Goal: Navigation & Orientation: Find specific page/section

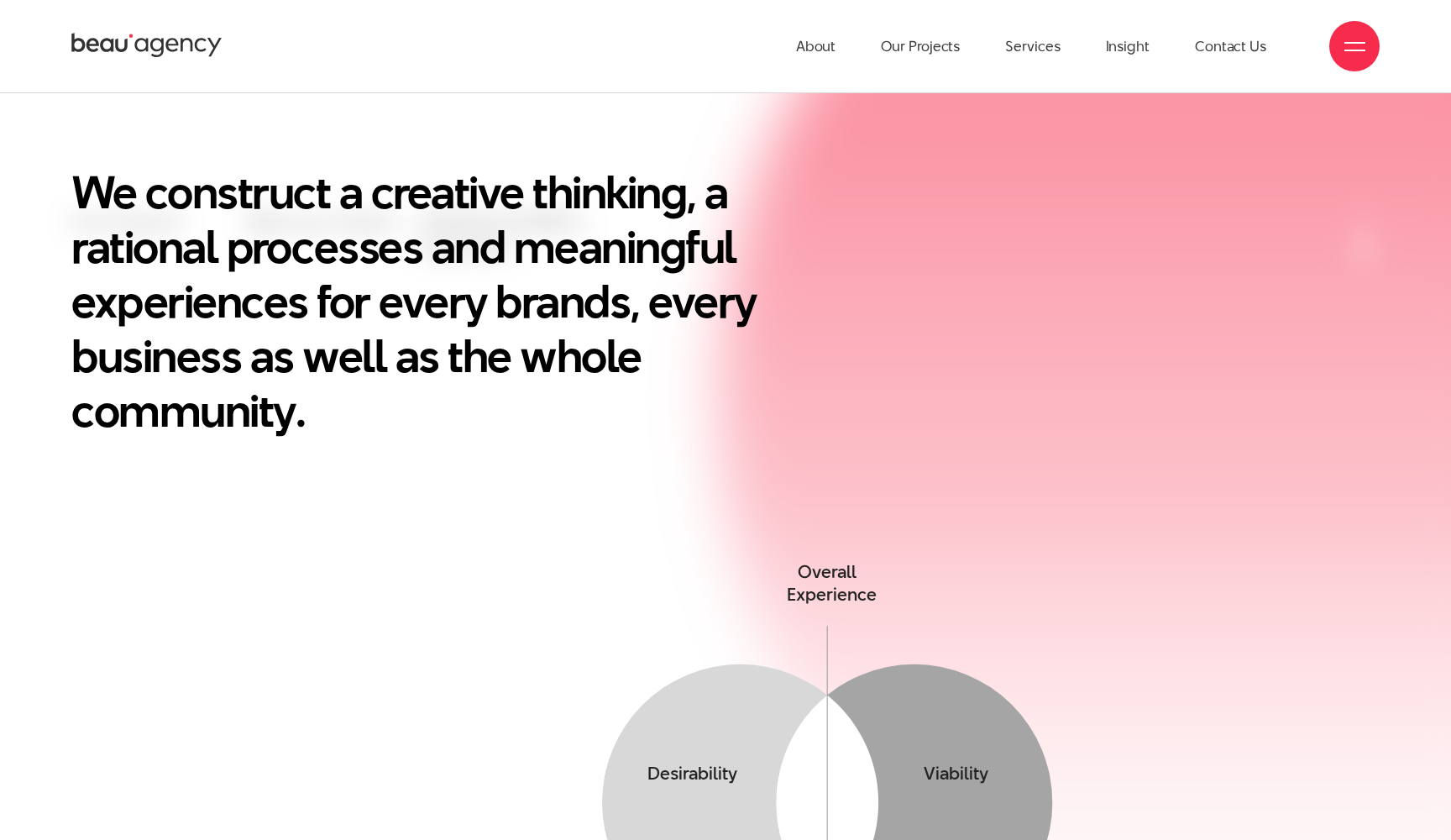
scroll to position [396, 0]
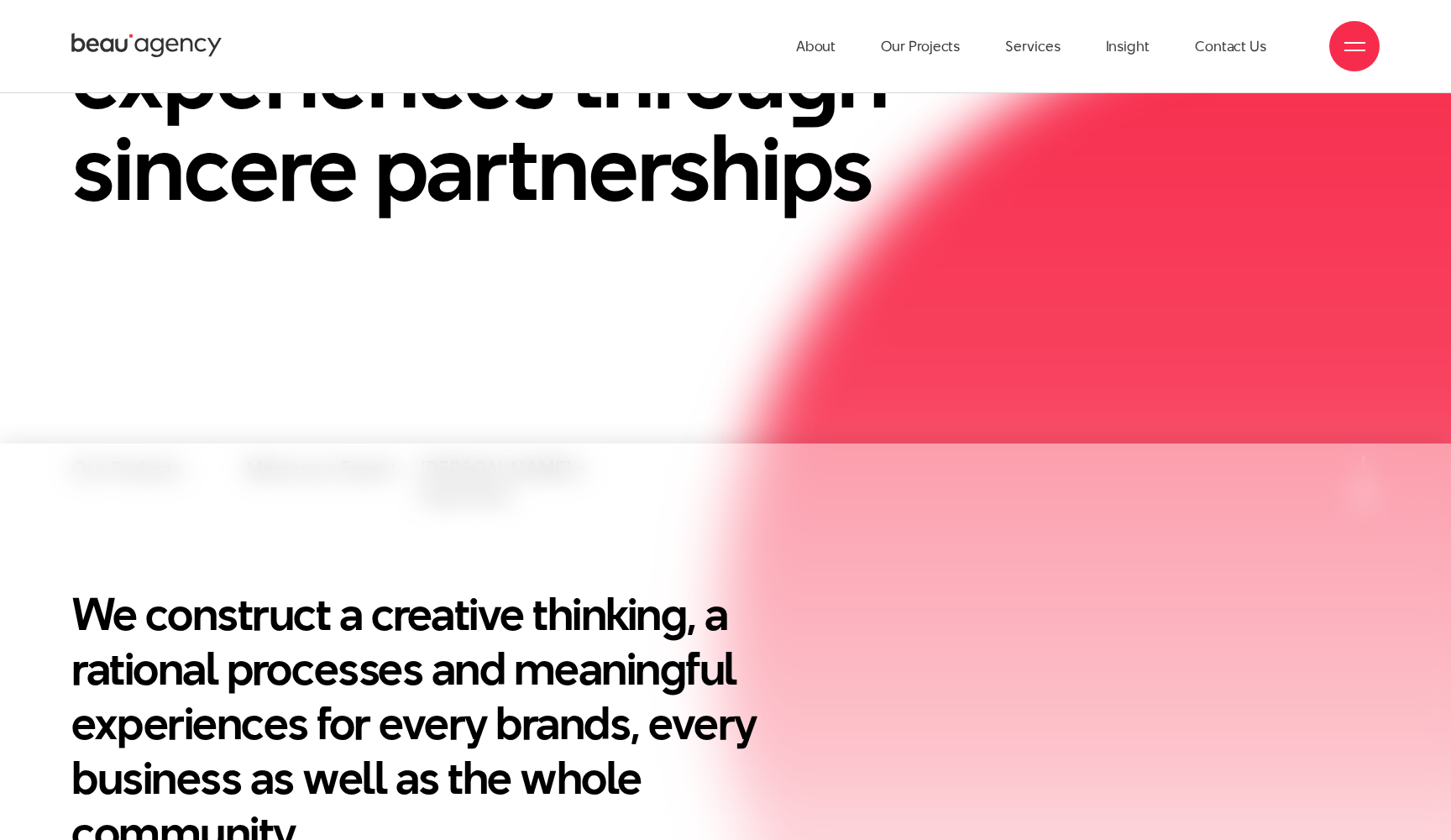
click at [1344, 38] on div at bounding box center [1355, 46] width 50 height 50
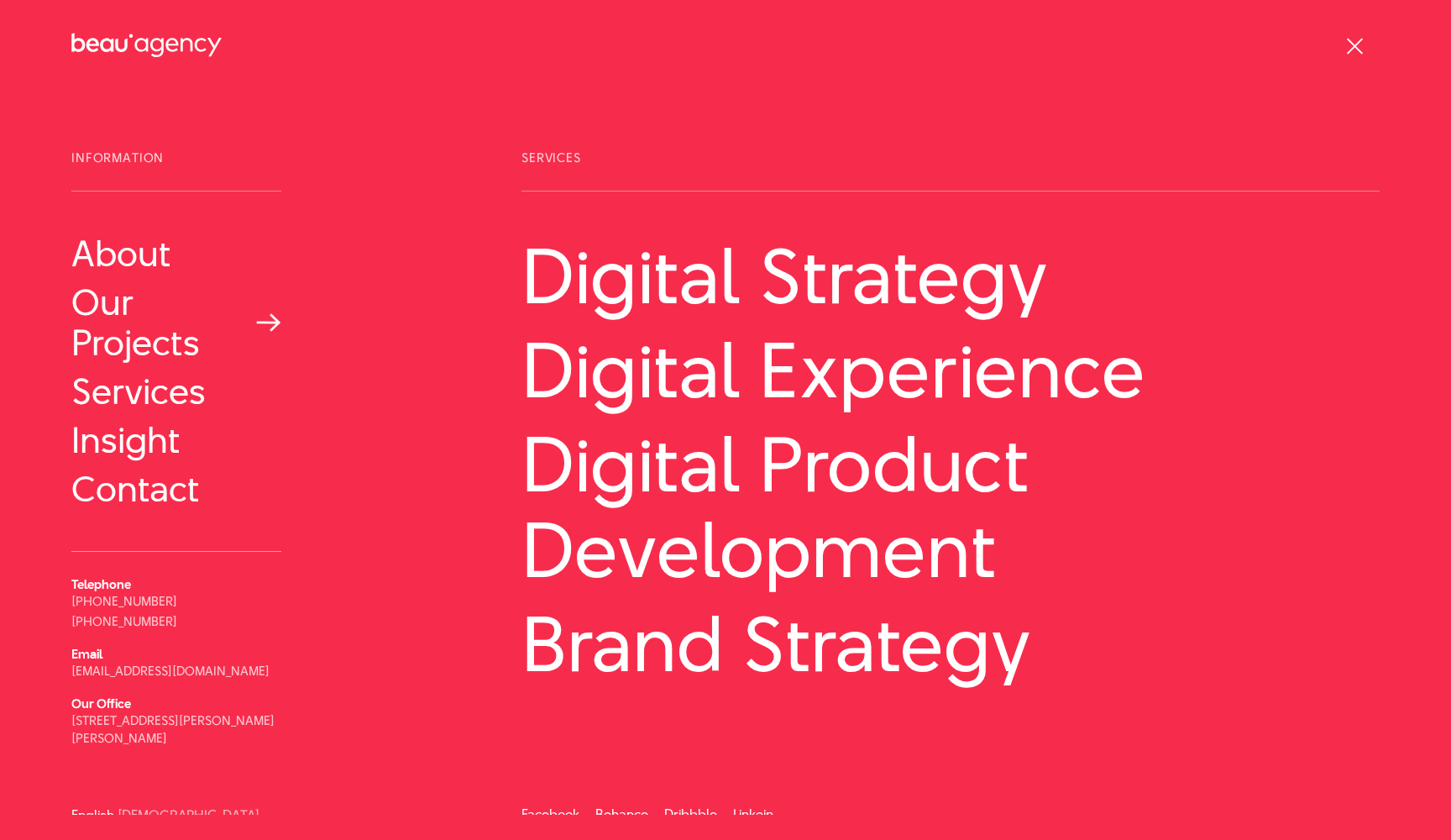
click at [157, 329] on link "Our Projects" at bounding box center [176, 322] width 210 height 80
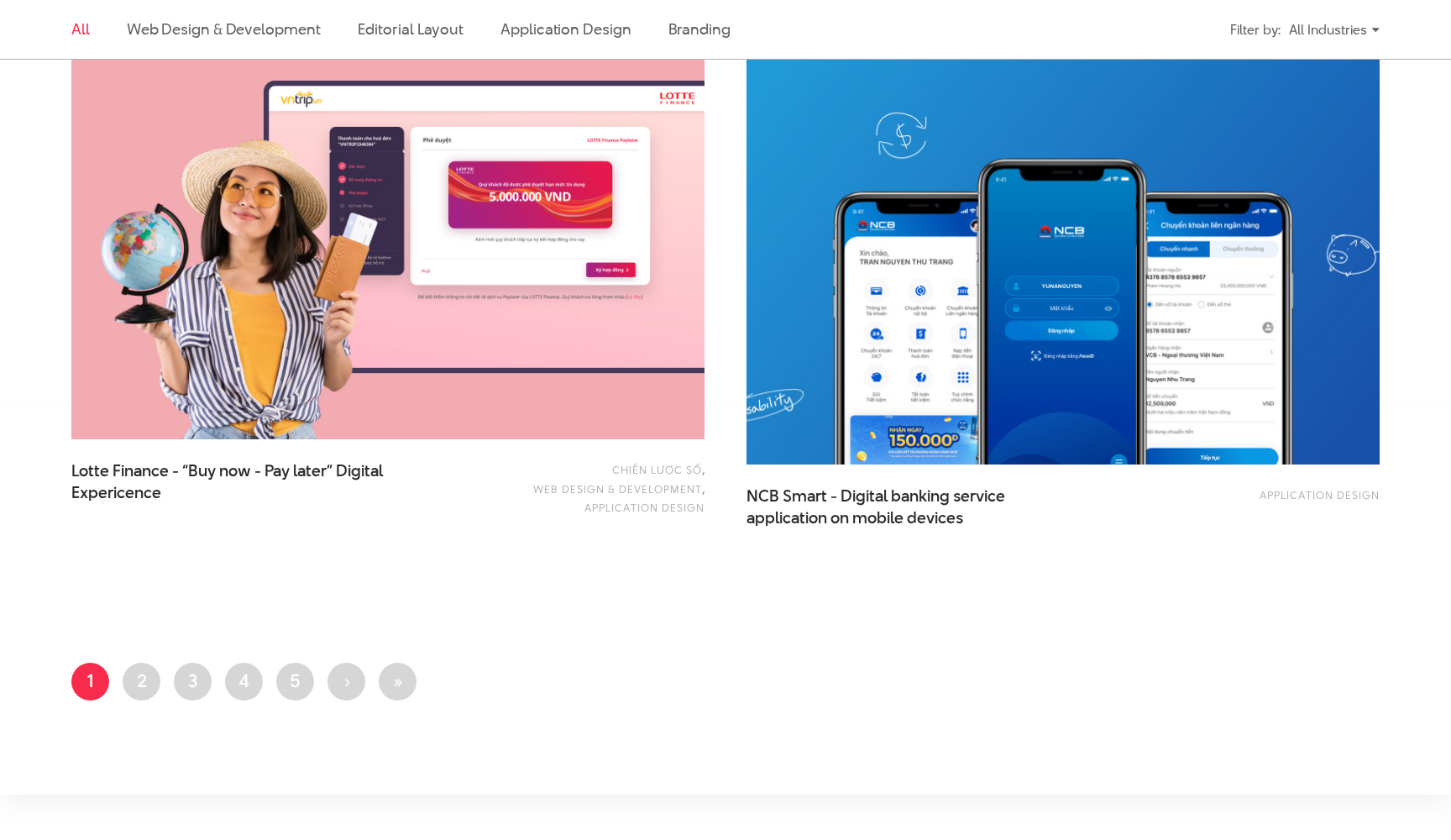
scroll to position [3994, 0]
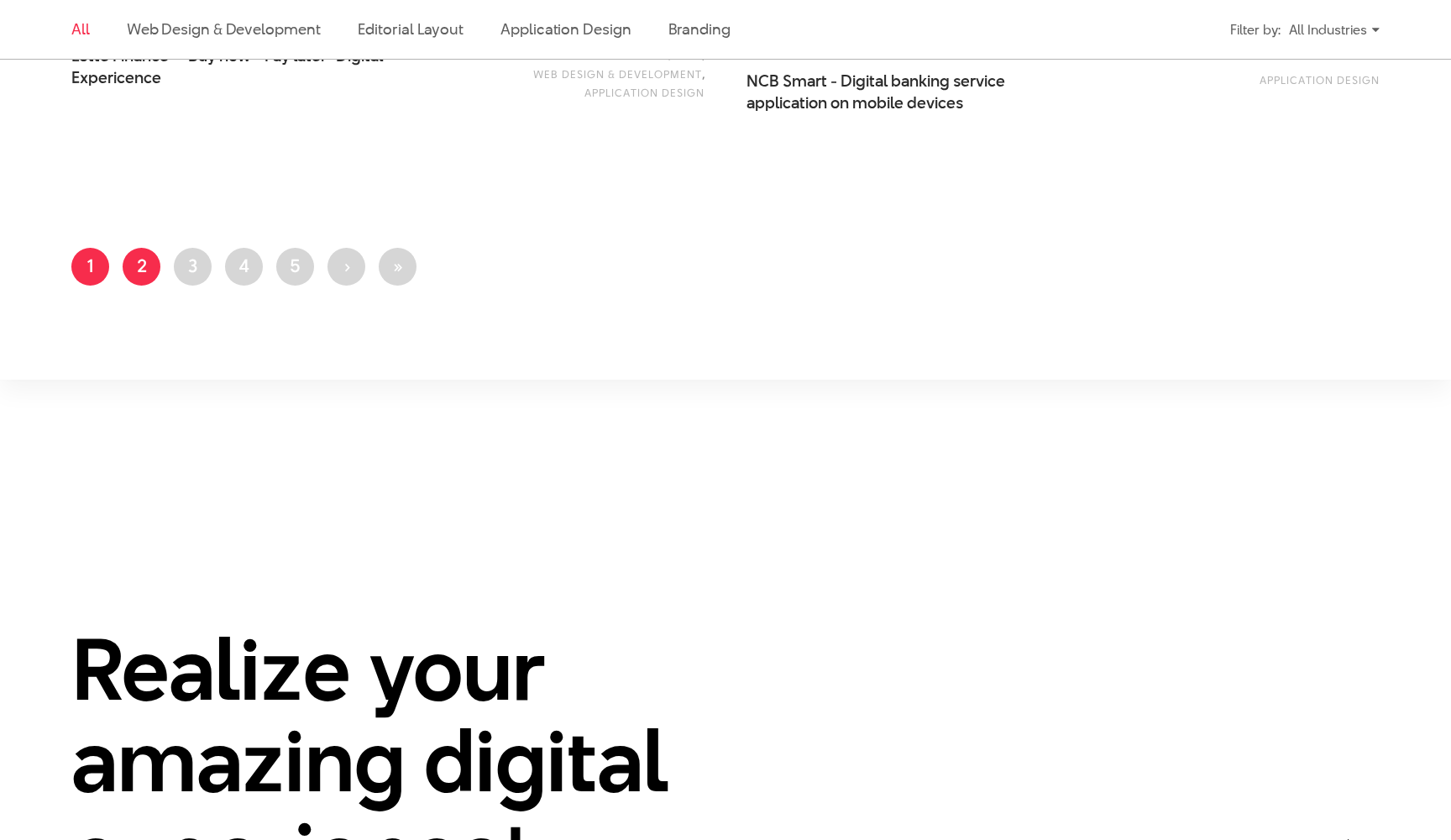
click at [148, 263] on link "Page 2" at bounding box center [141, 266] width 38 height 37
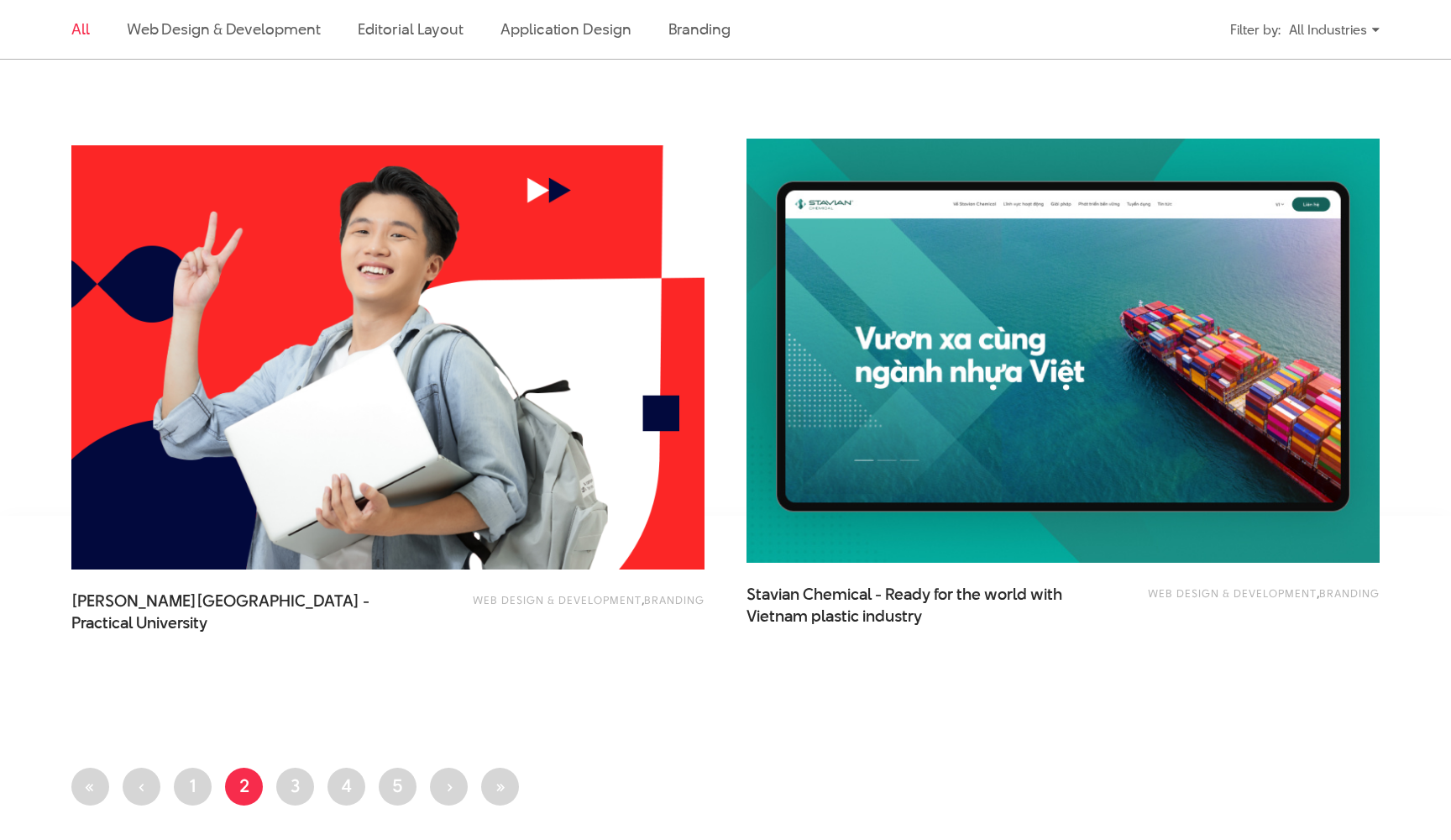
scroll to position [3474, 0]
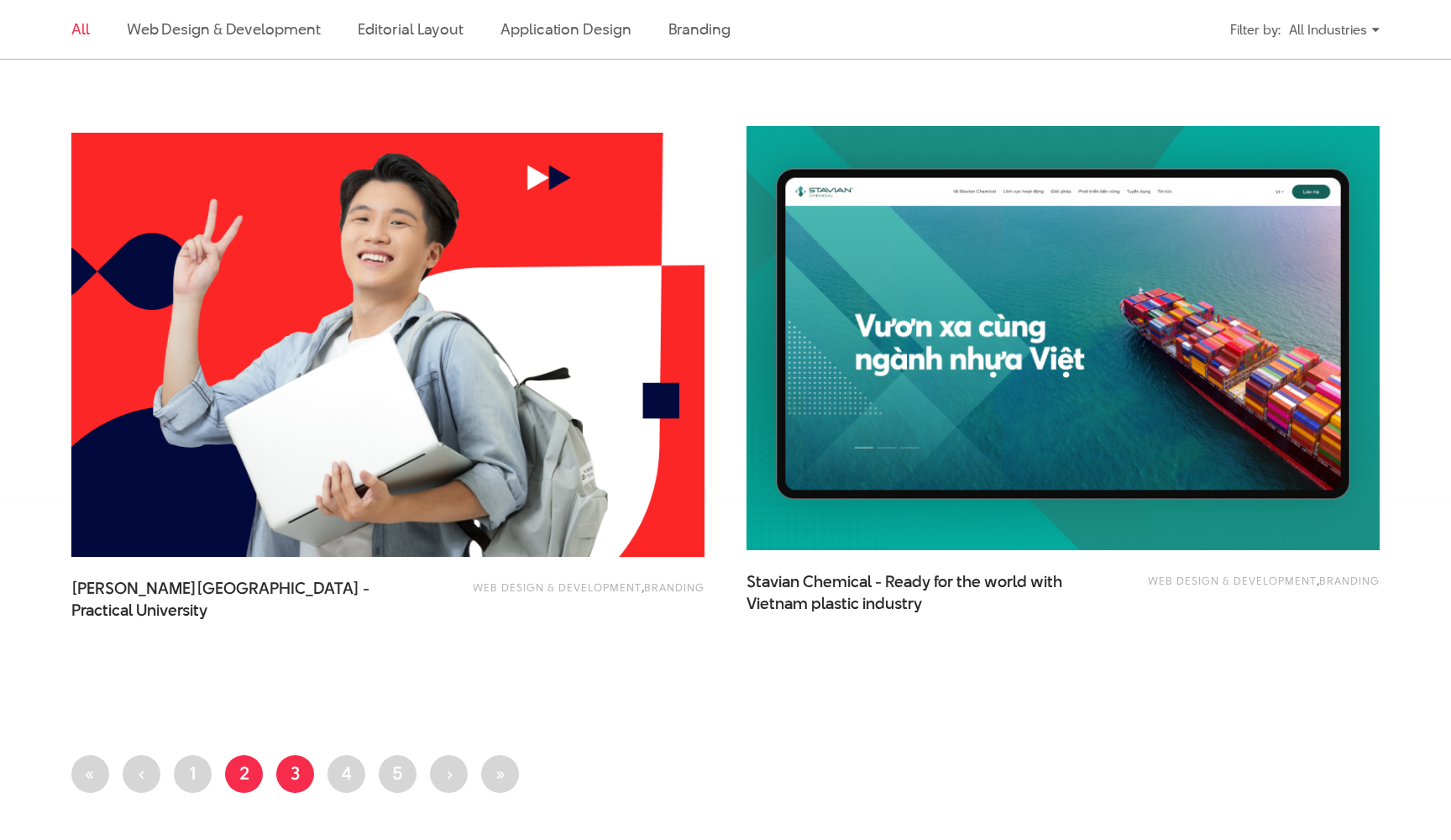
click at [283, 778] on link "Page 3" at bounding box center [295, 774] width 38 height 37
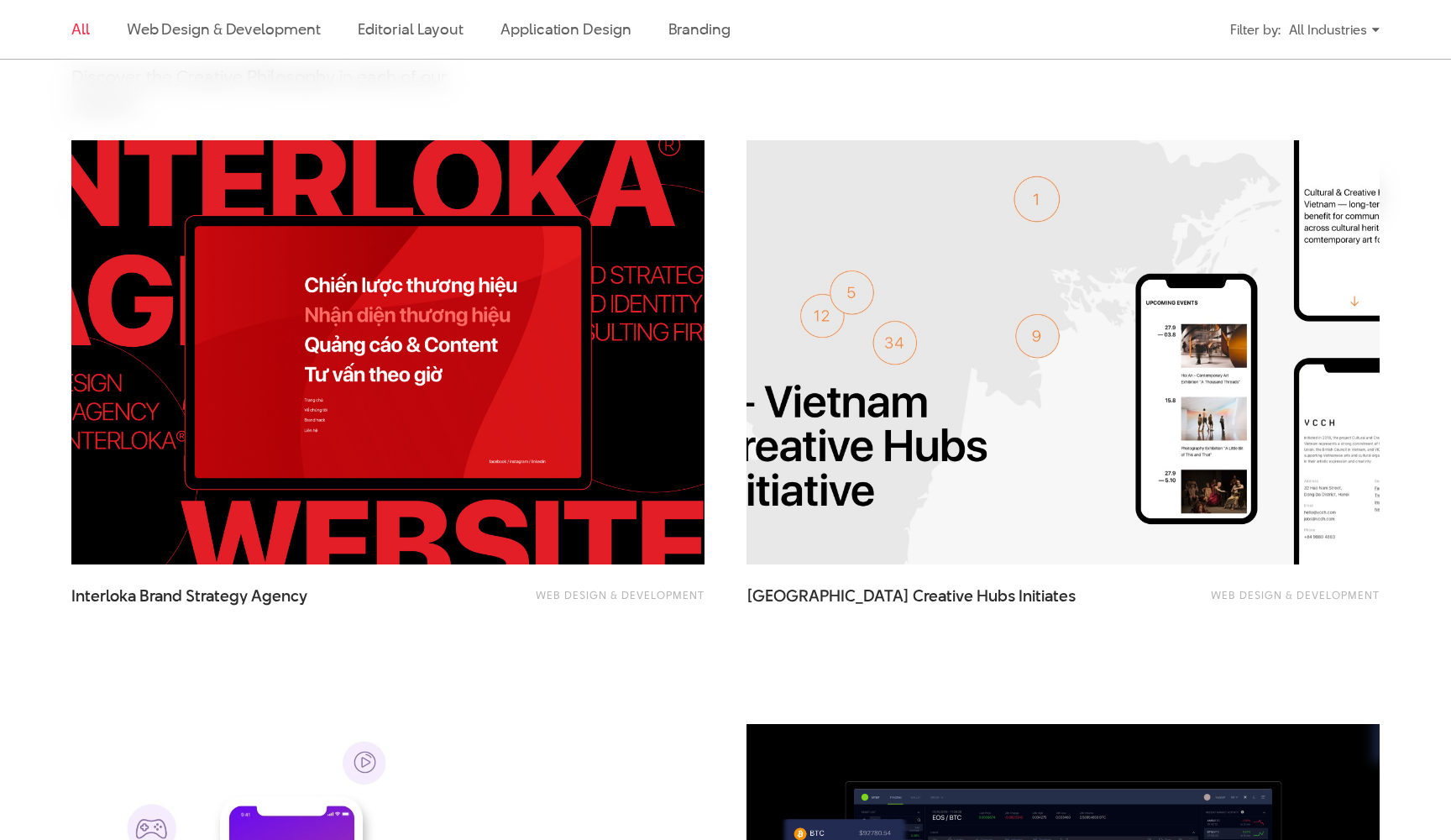
scroll to position [1069, 0]
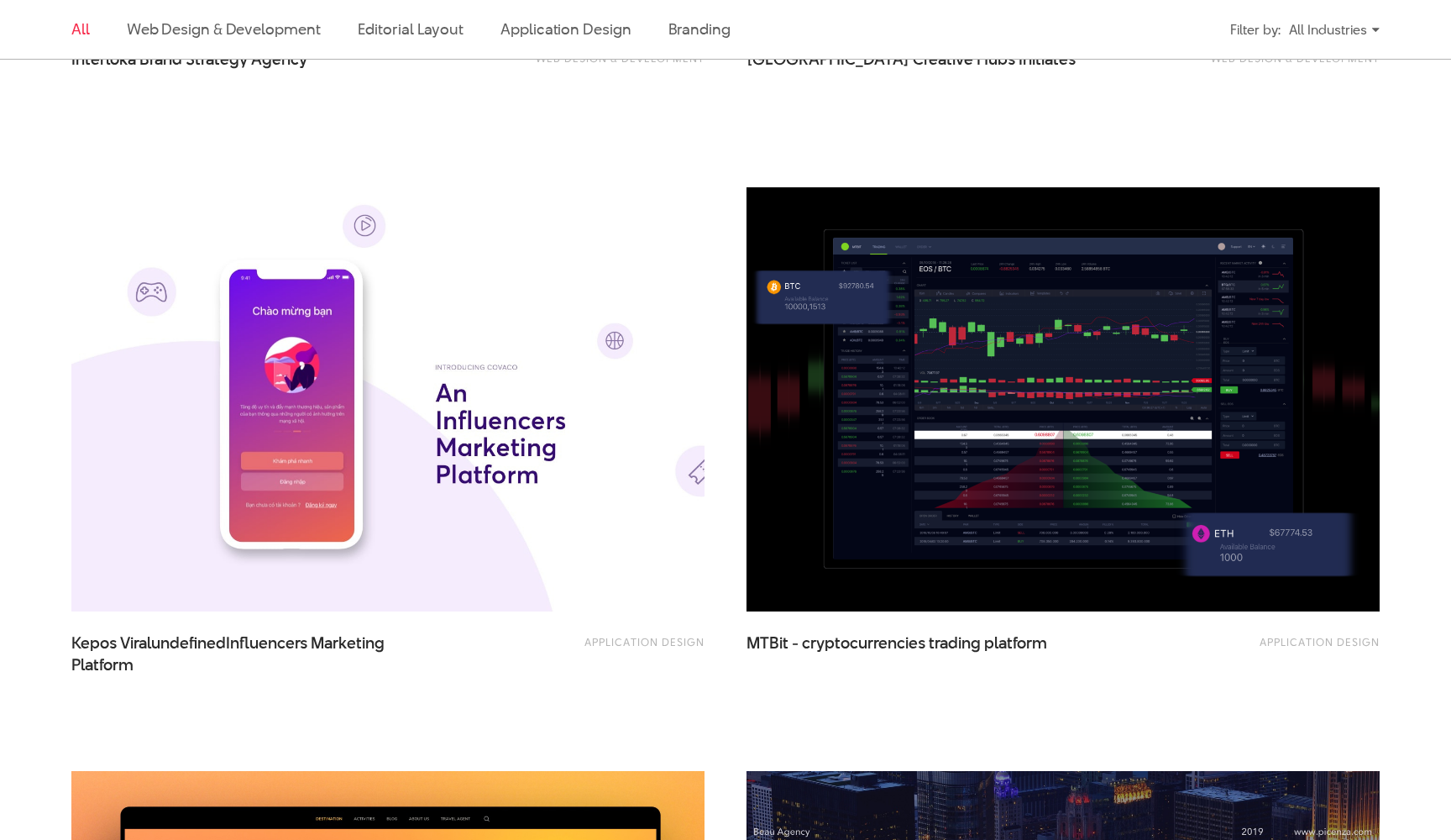
click at [966, 281] on img at bounding box center [1063, 399] width 696 height 467
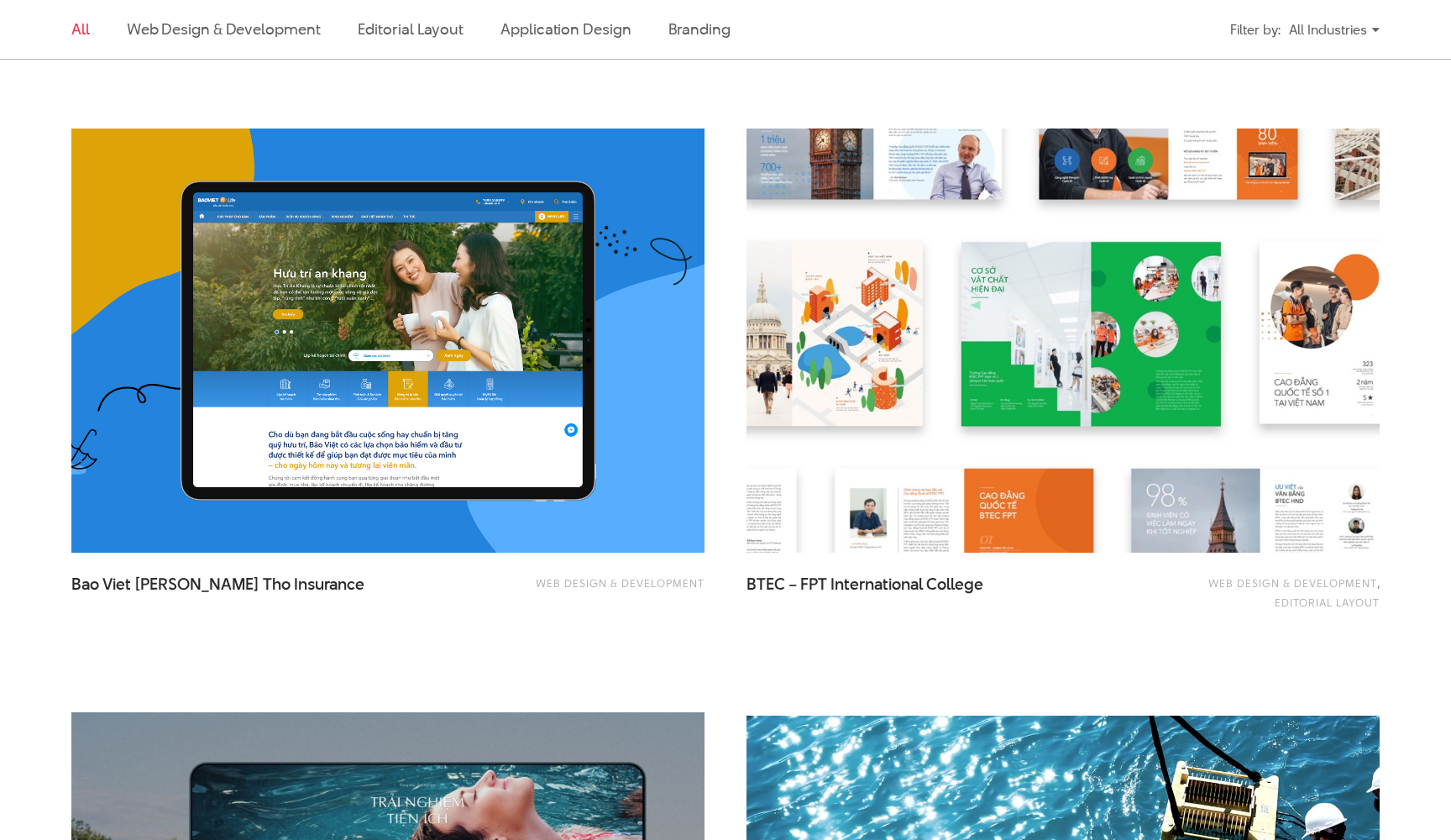
scroll to position [2274, 0]
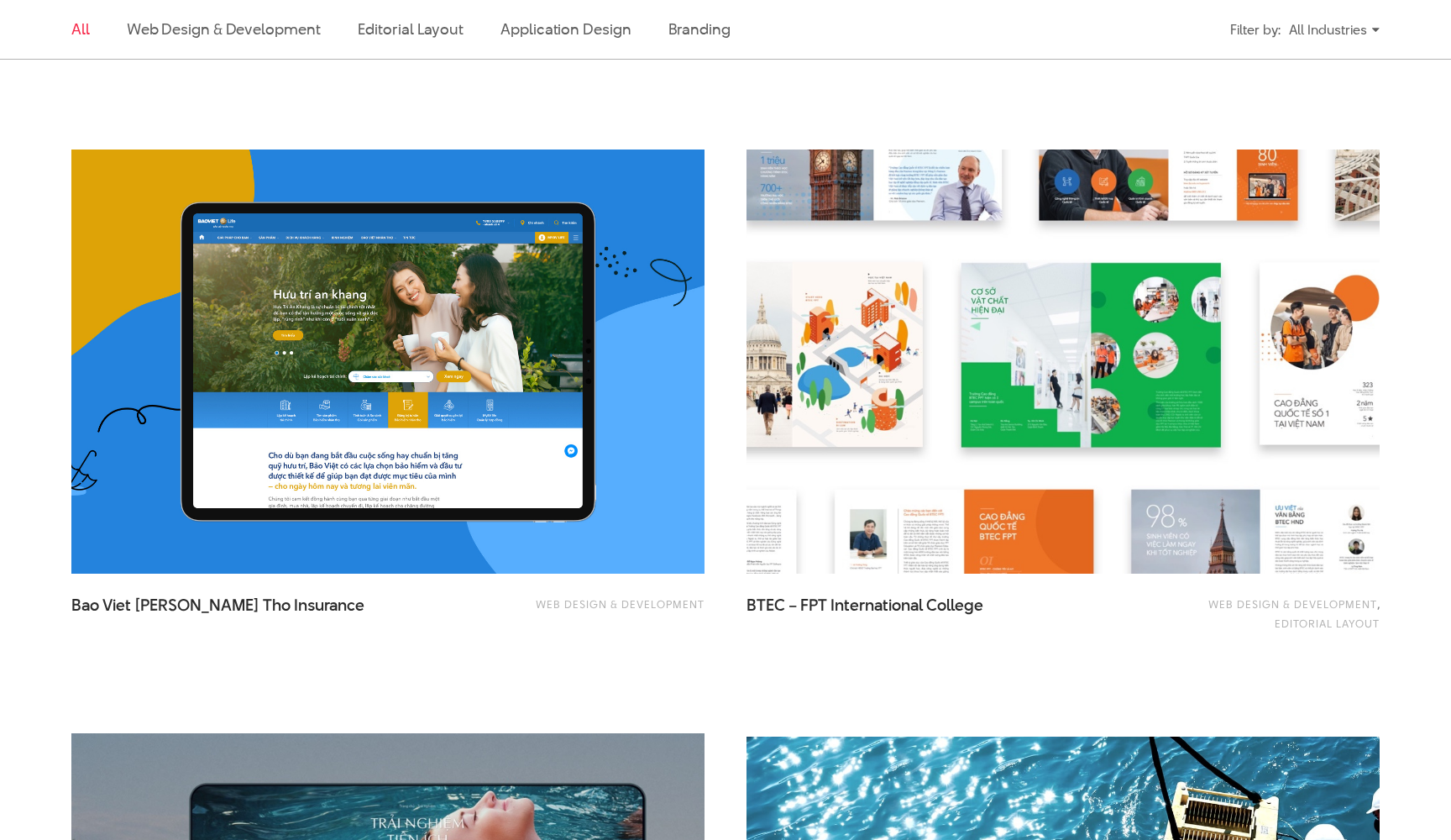
click at [1099, 327] on img at bounding box center [1063, 362] width 696 height 467
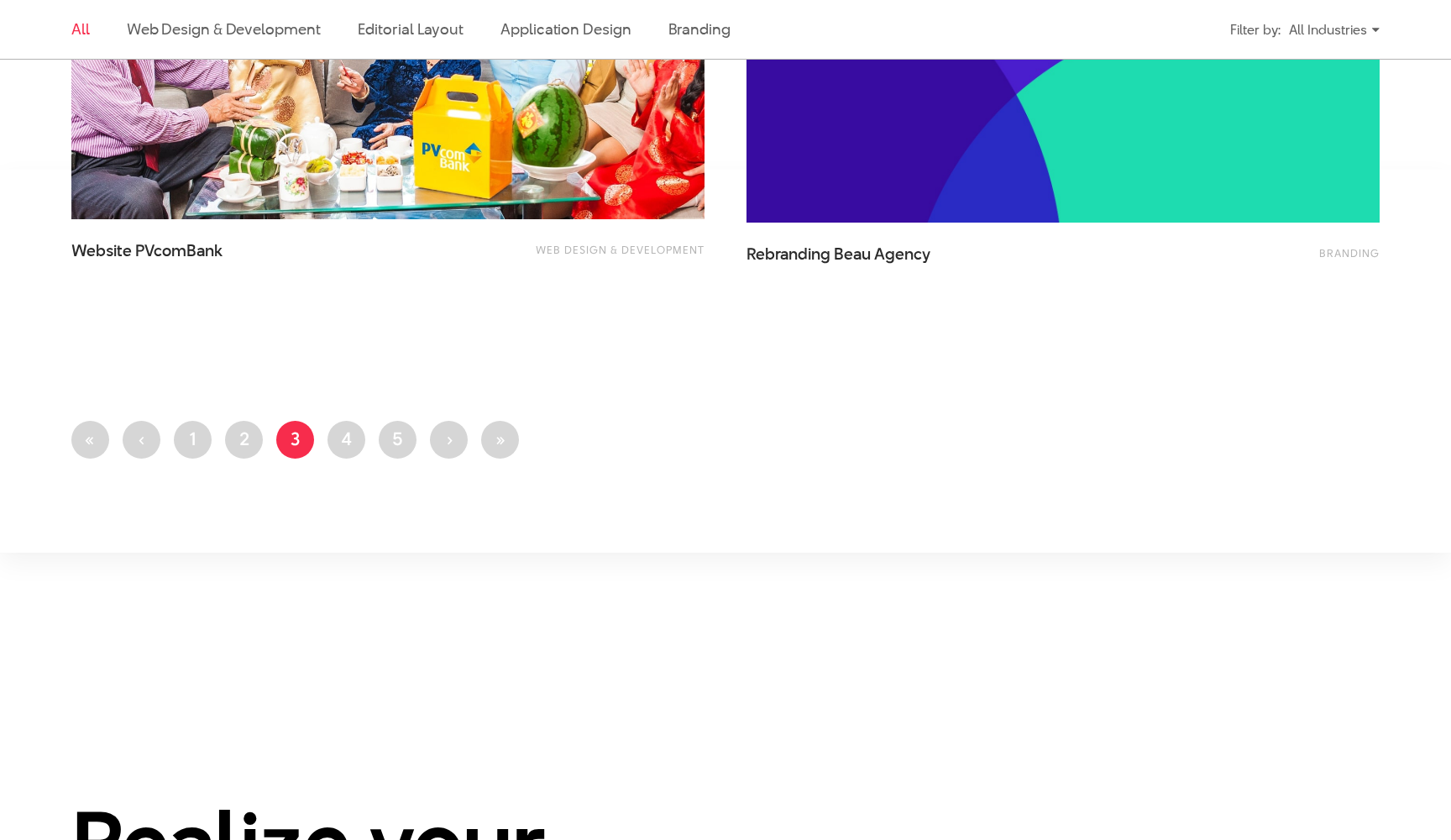
scroll to position [3831, 0]
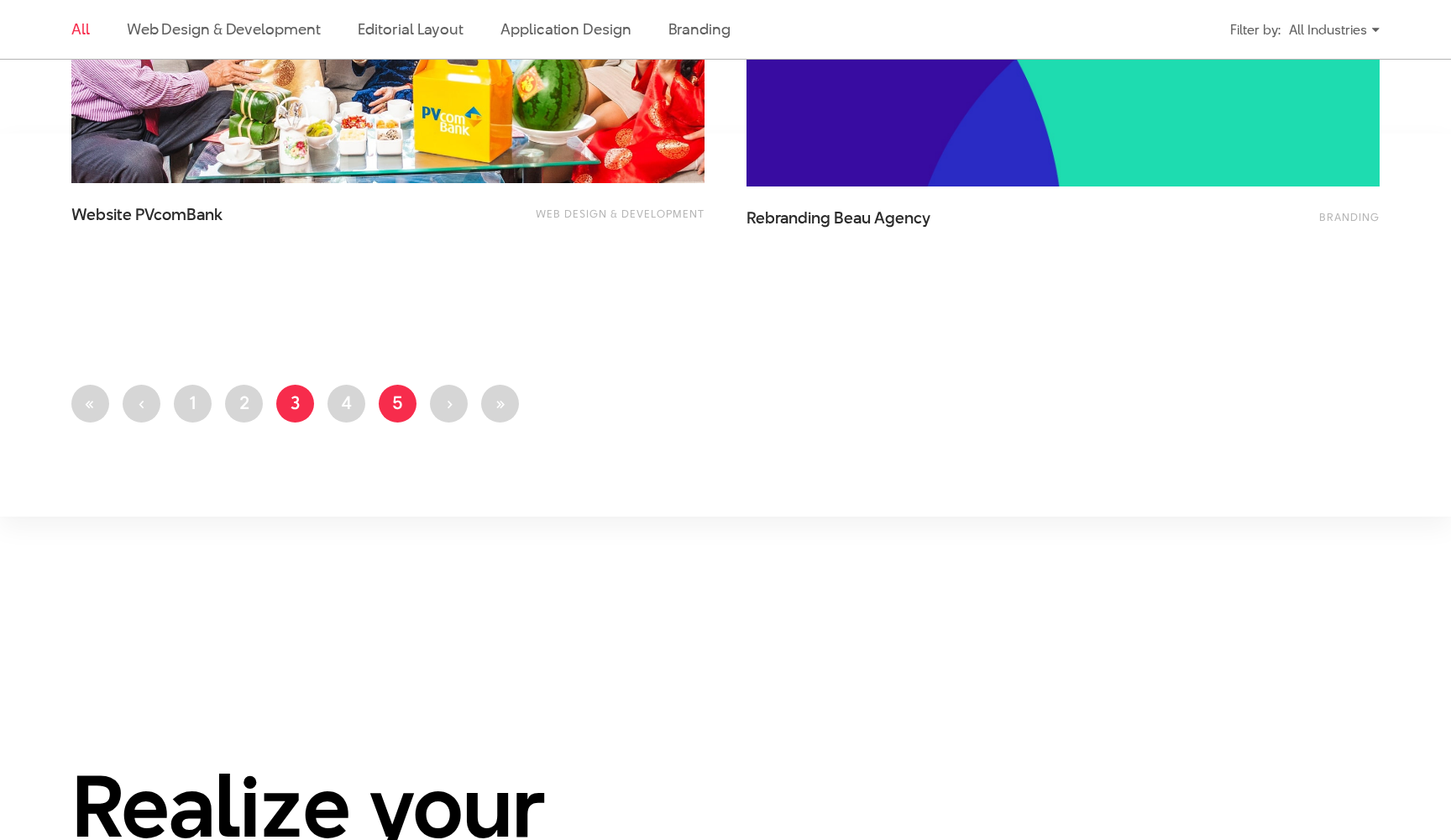
click at [387, 403] on link "Page 5" at bounding box center [397, 403] width 38 height 37
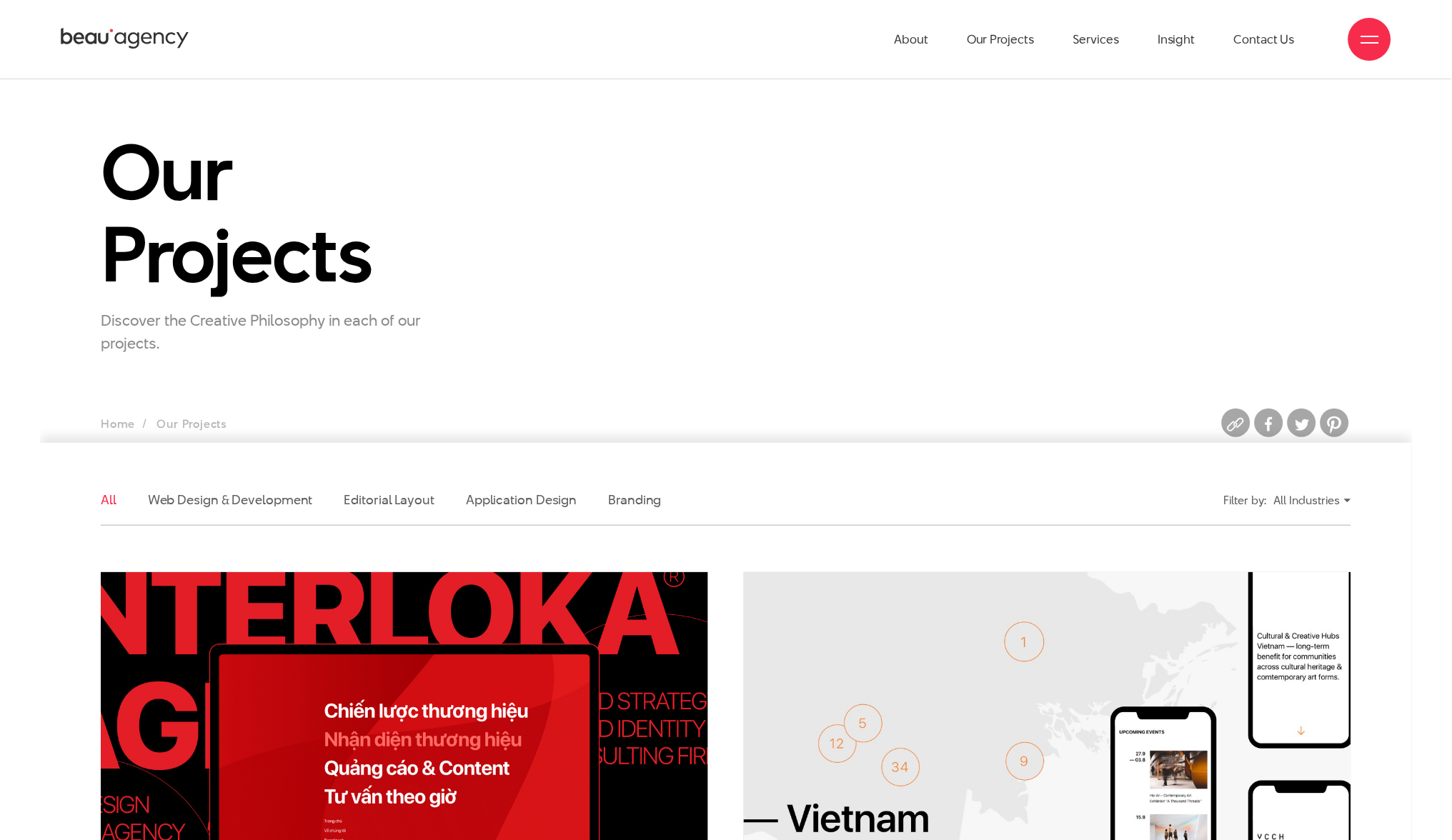
scroll to position [0, 0]
click at [1095, 36] on link "Services" at bounding box center [1096, 39] width 46 height 78
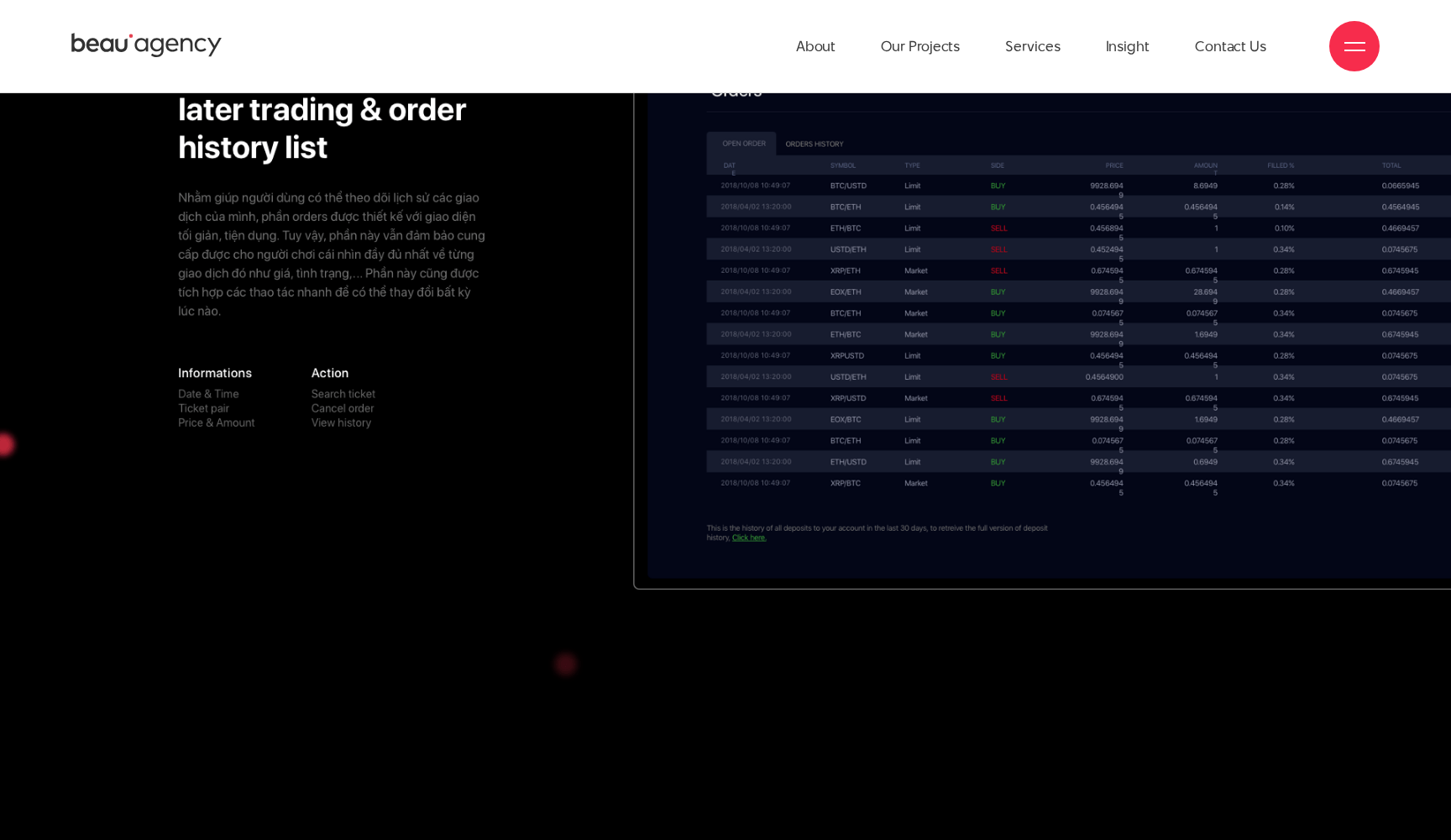
scroll to position [4710, 0]
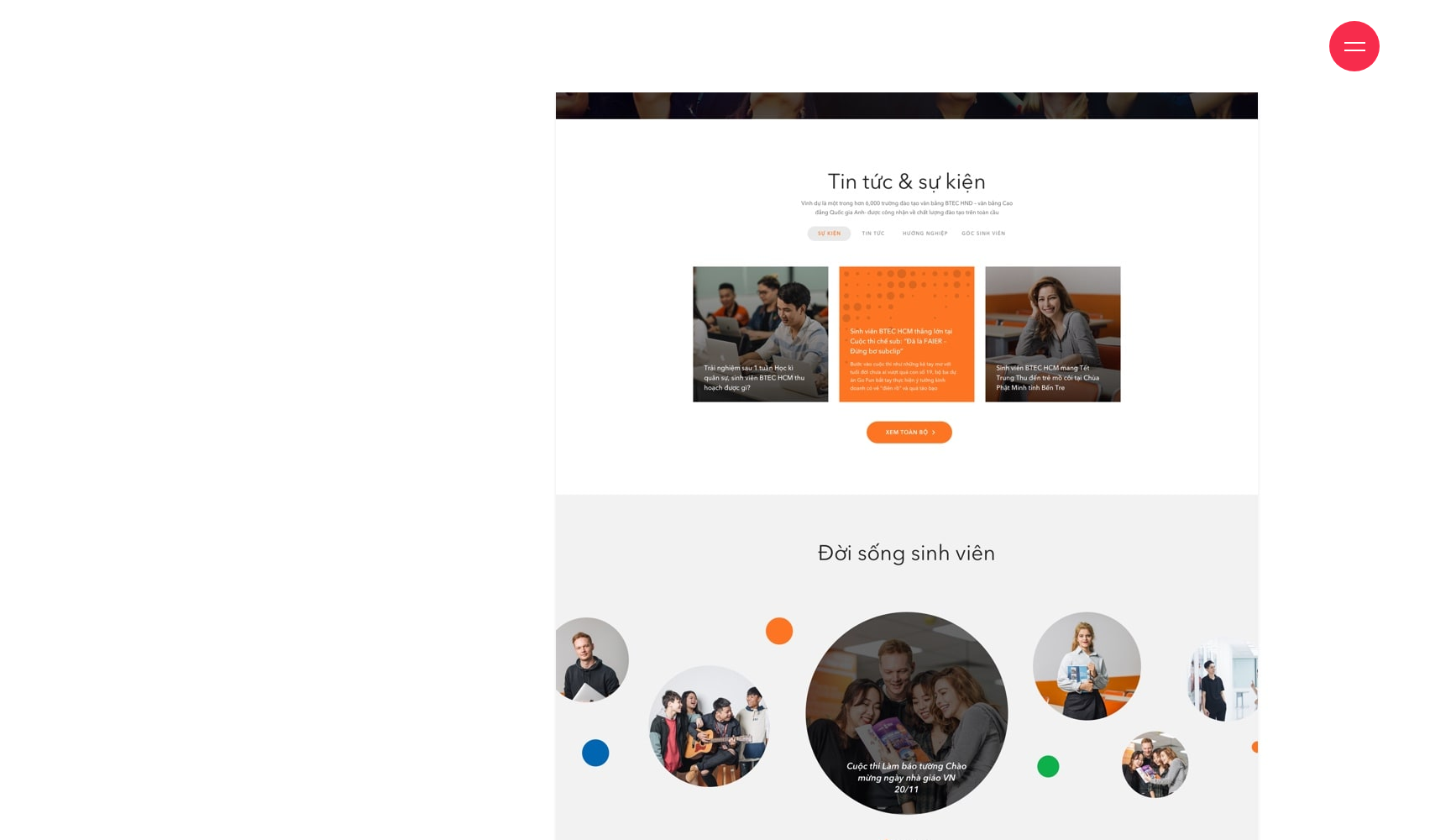
scroll to position [10278, 0]
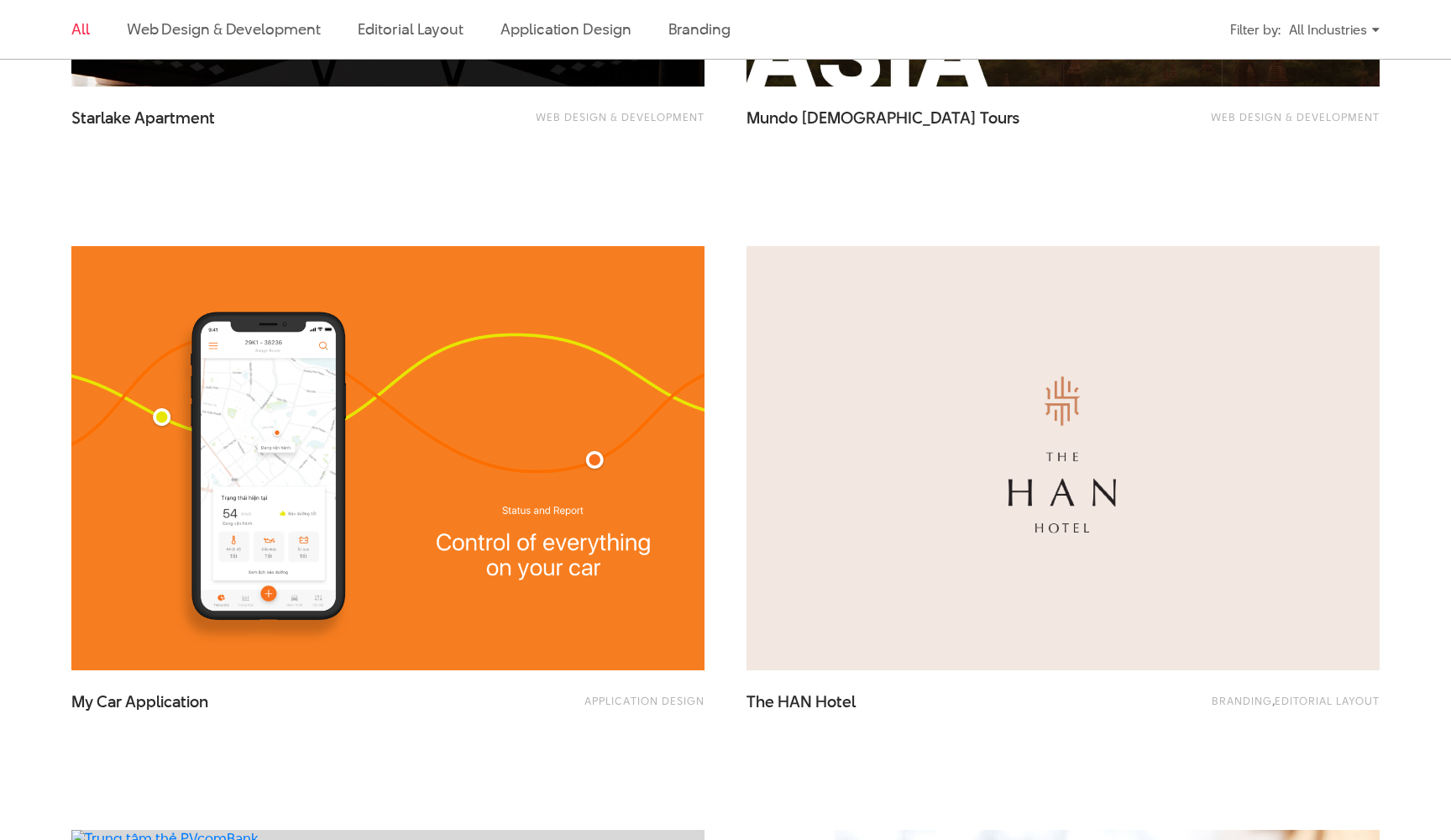
scroll to position [1031, 0]
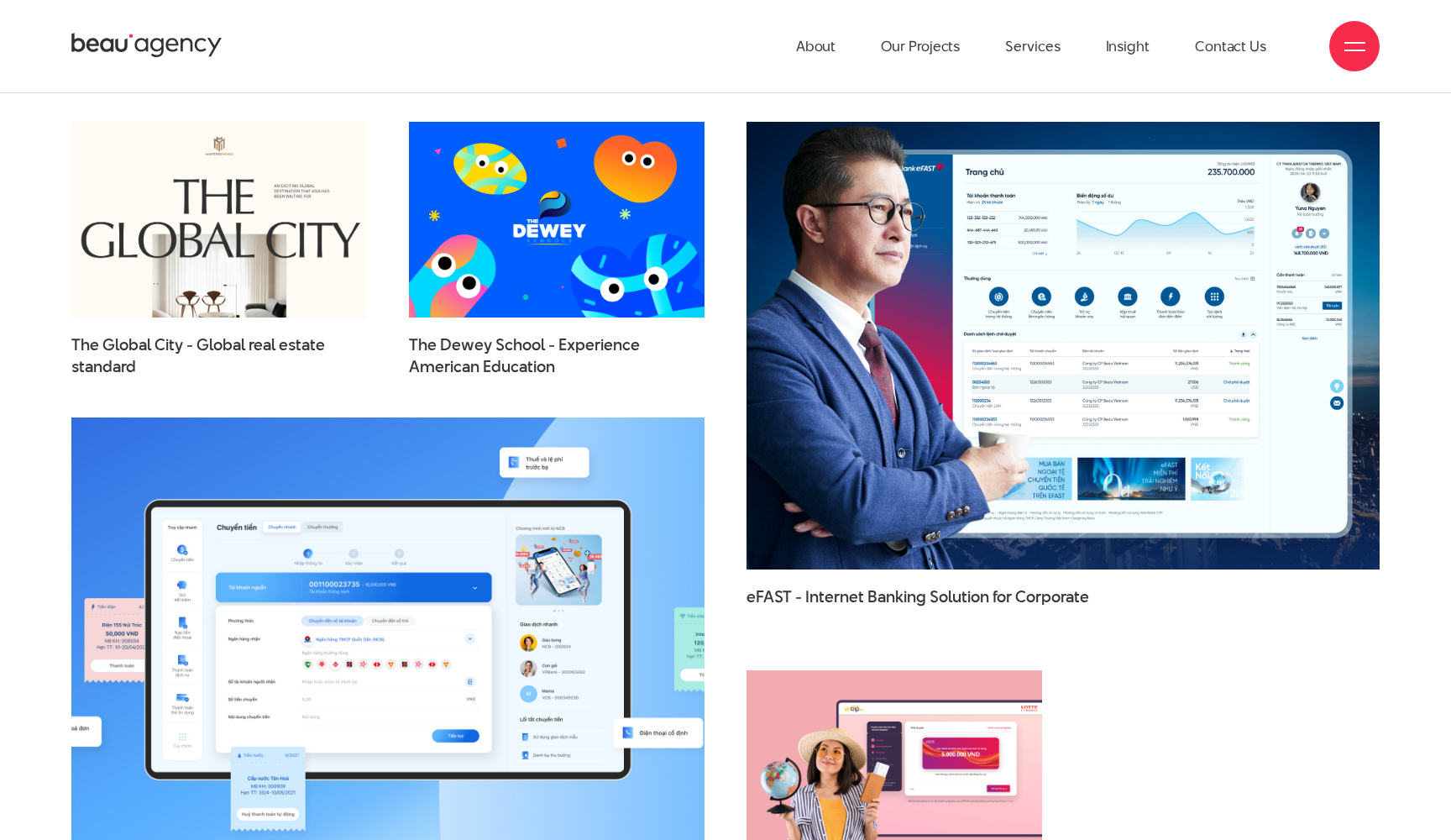
scroll to position [5798, 0]
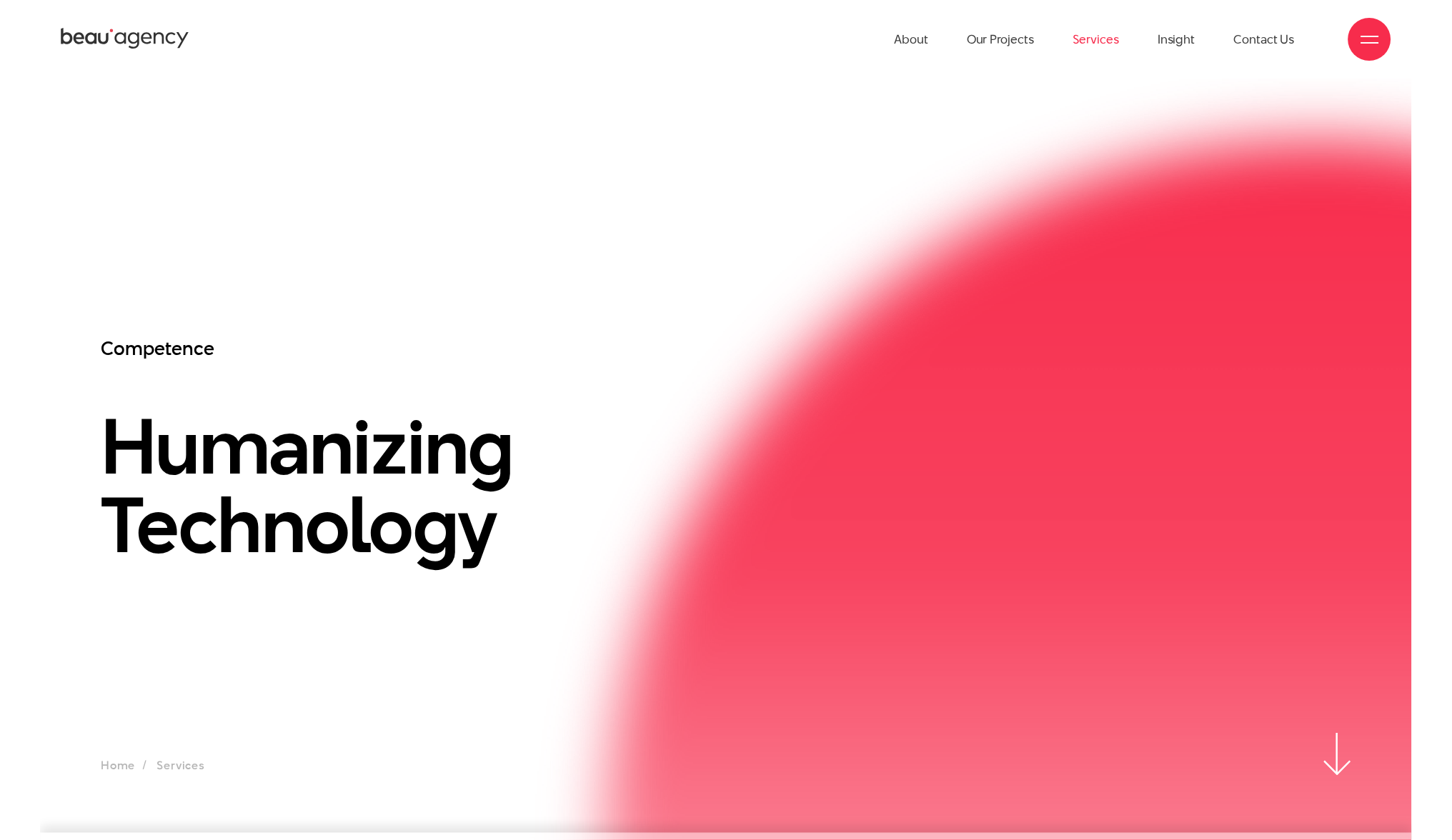
click at [1366, 35] on div at bounding box center [1371, 39] width 18 height 18
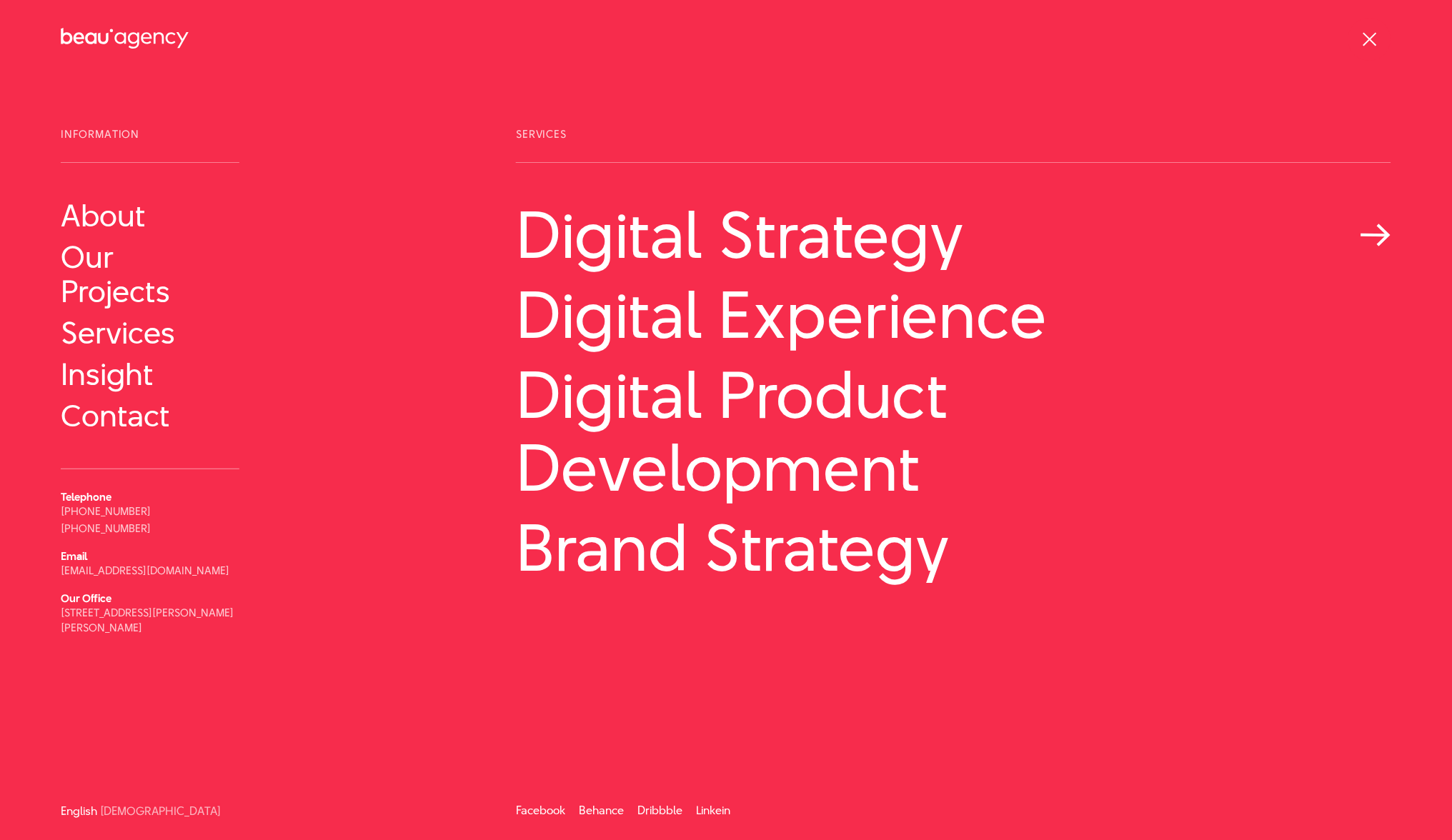
click at [632, 225] on link "Digital Strategy" at bounding box center [954, 235] width 875 height 73
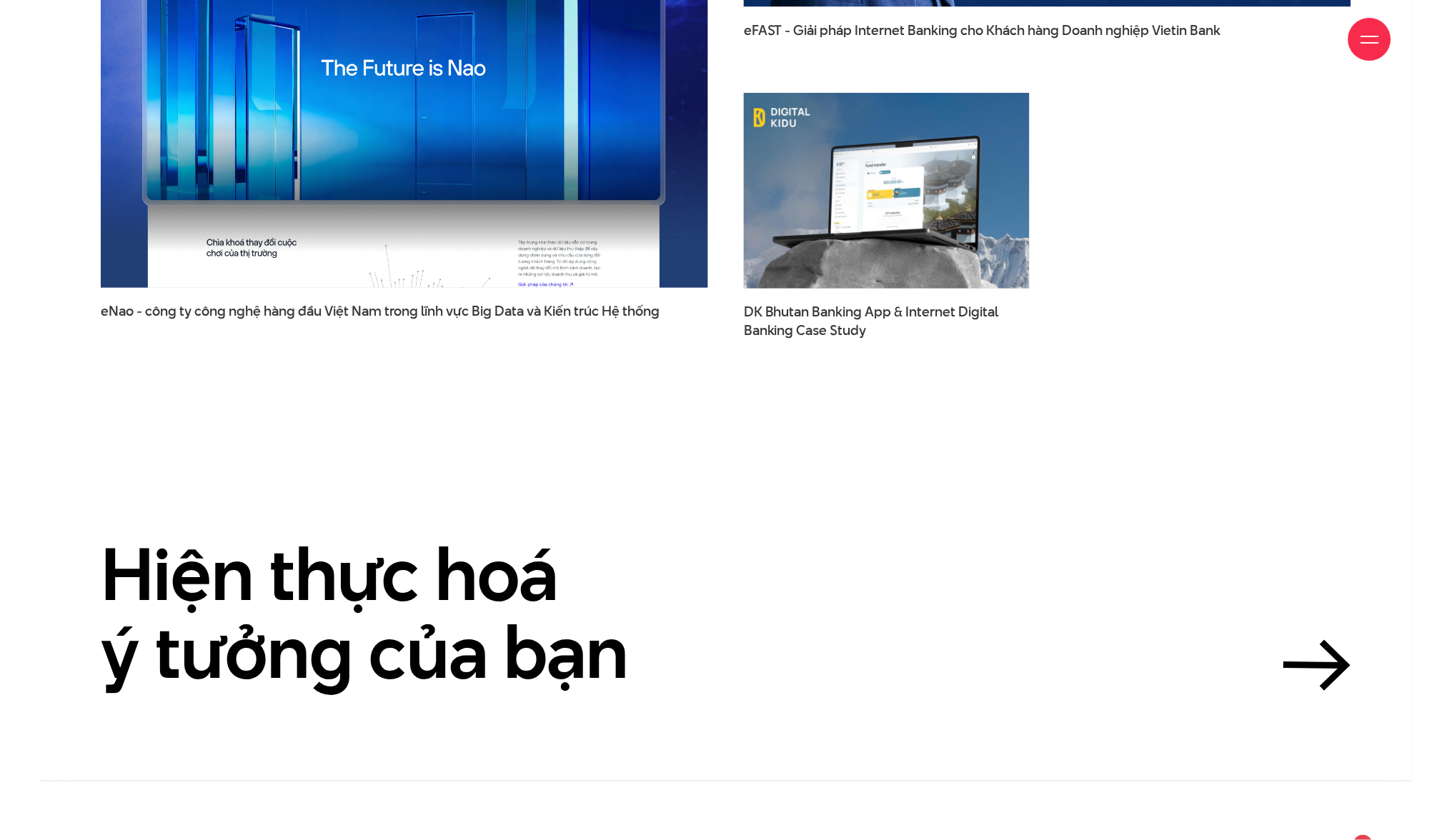
scroll to position [4863, 0]
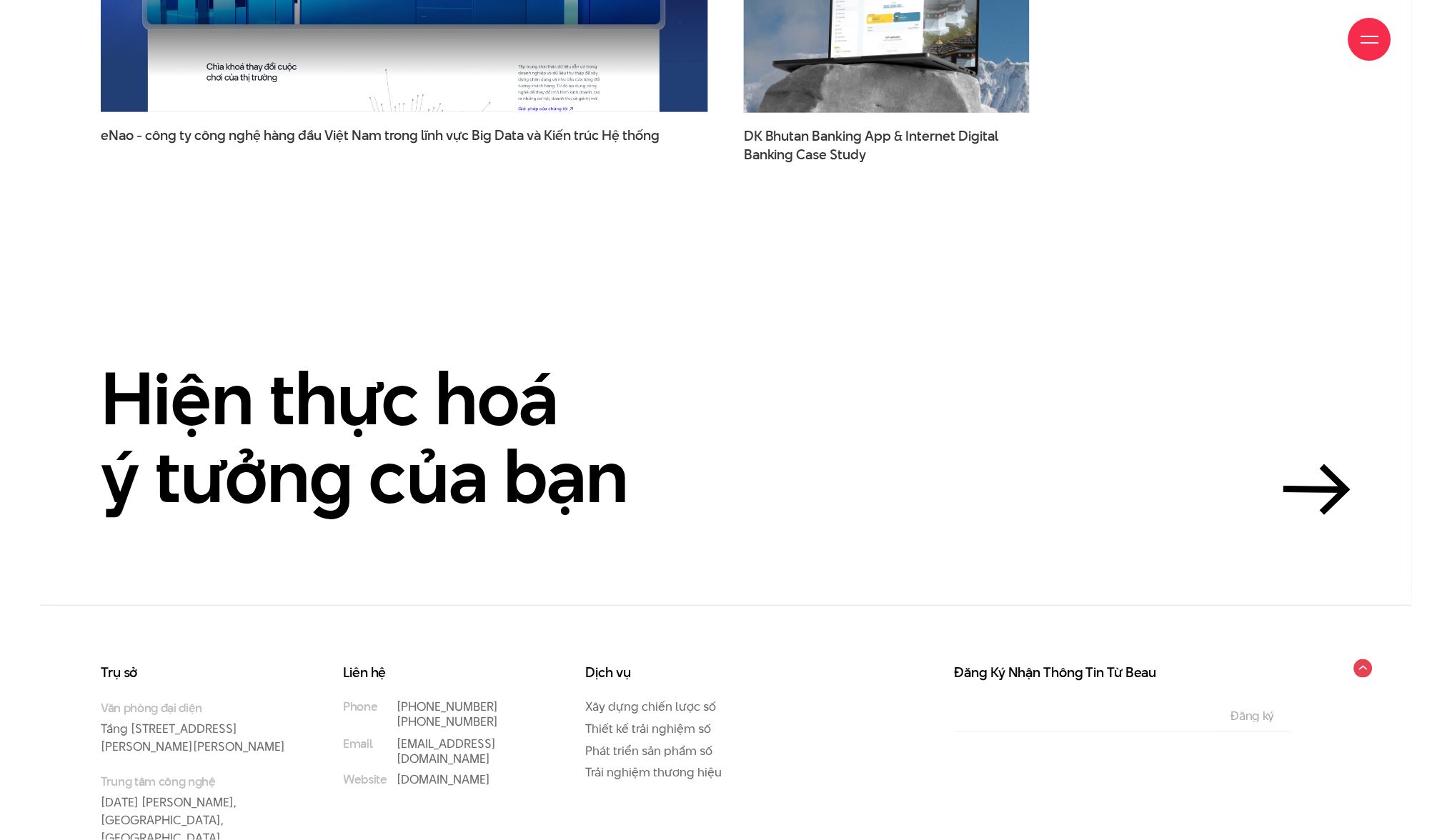
click at [1379, 39] on div at bounding box center [1370, 39] width 43 height 43
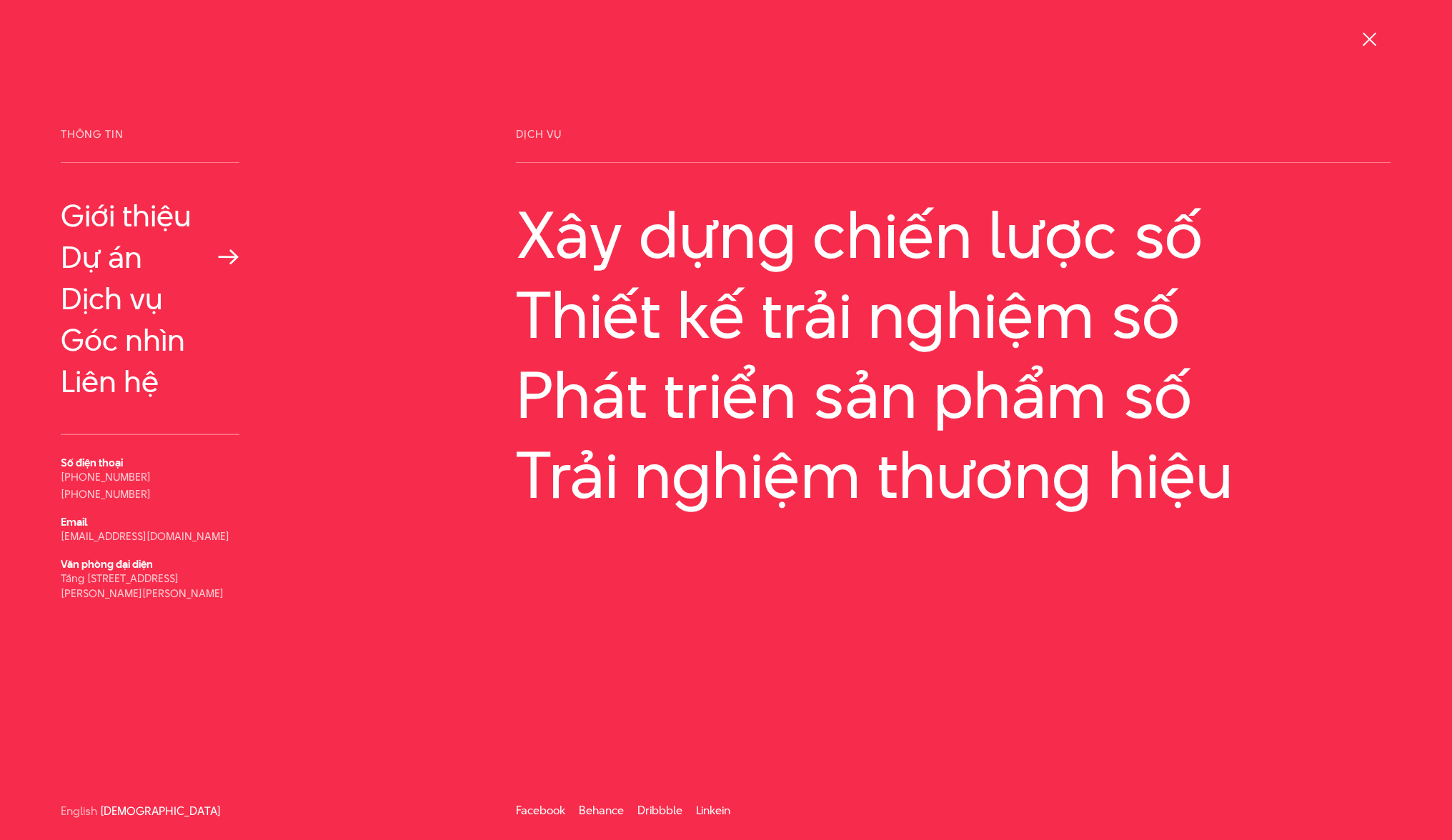
click at [81, 251] on link "Dự án" at bounding box center [150, 257] width 179 height 34
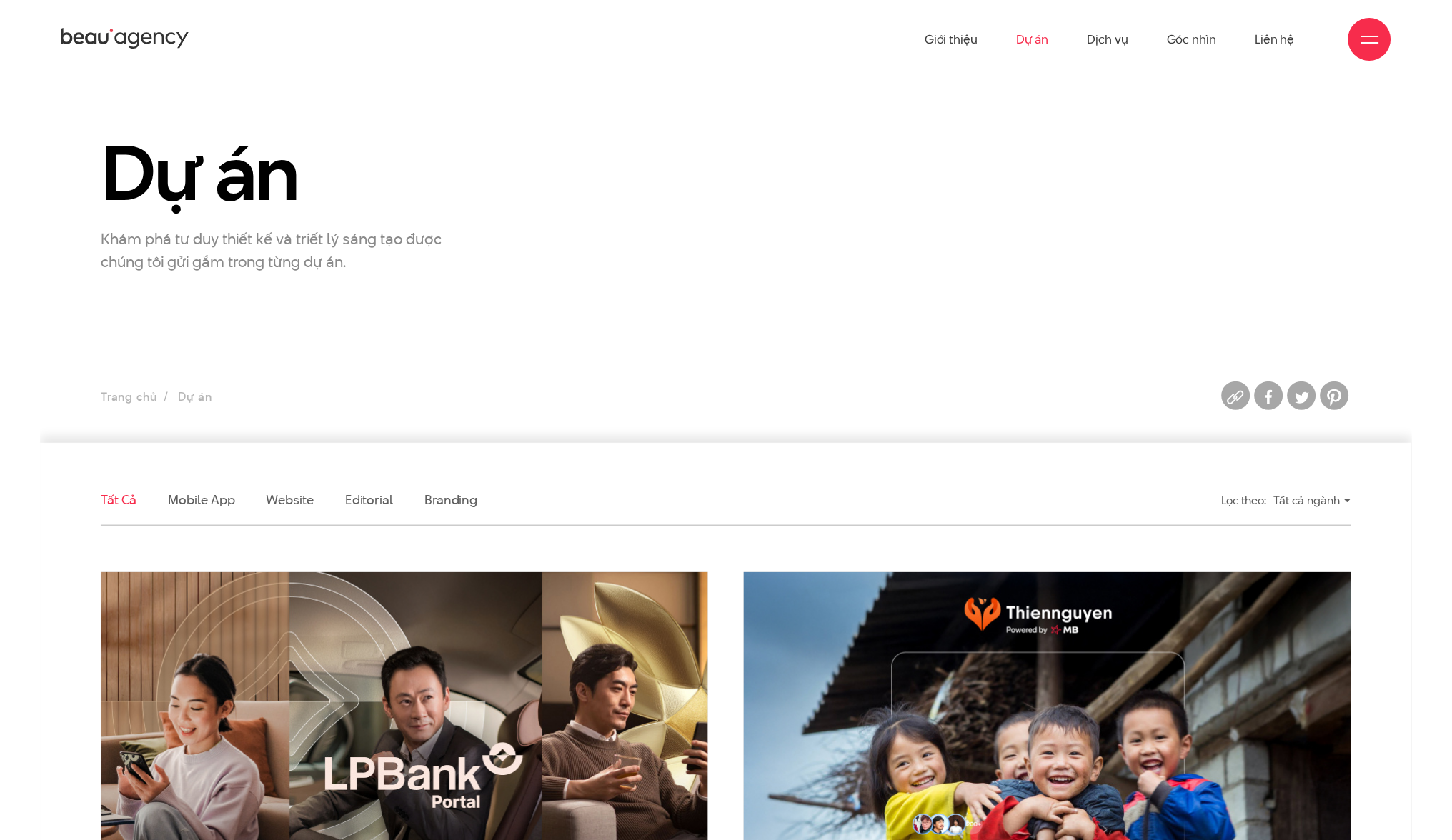
click at [1365, 42] on span at bounding box center [1371, 43] width 18 height 2
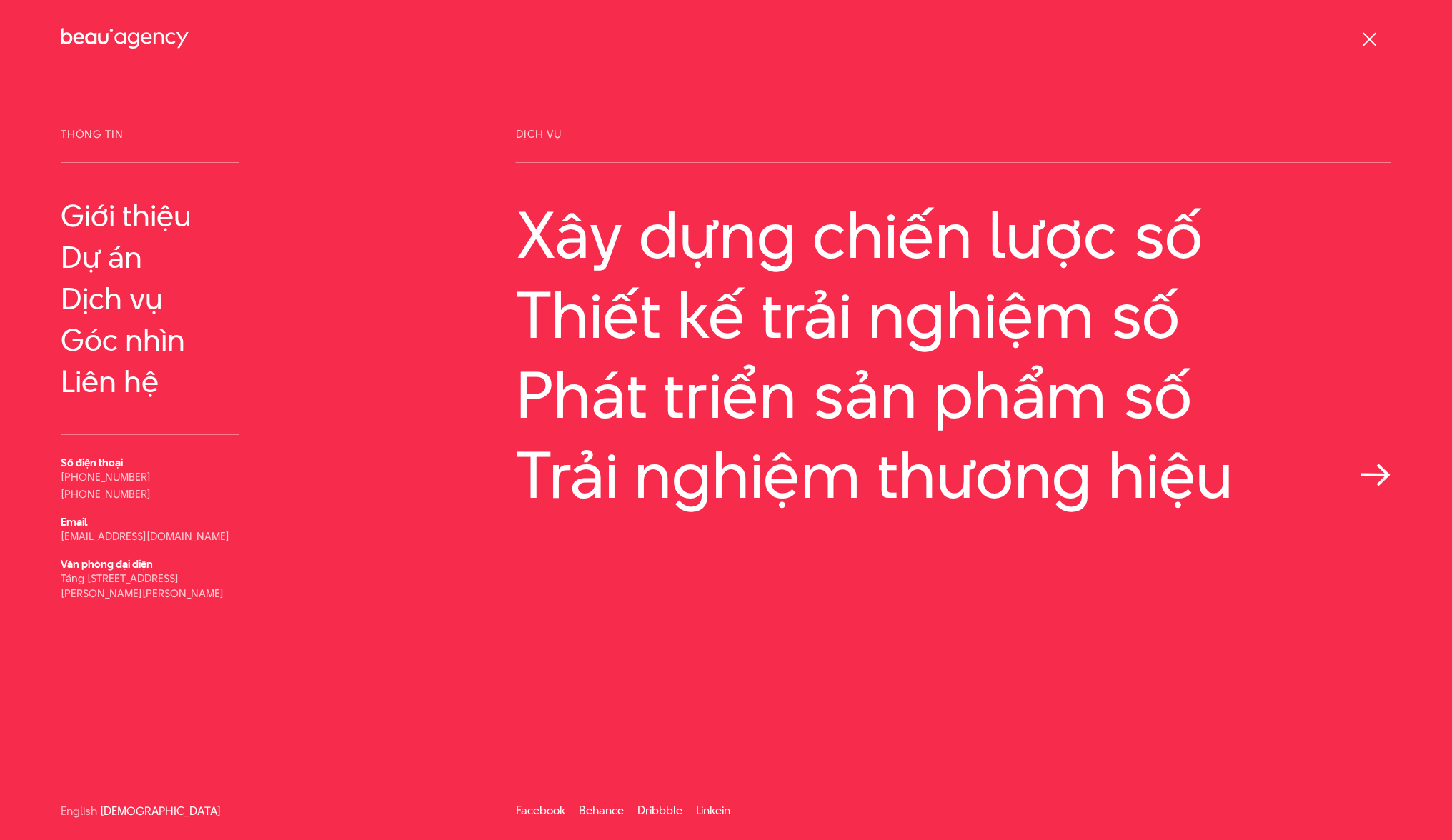
click at [608, 470] on link "Trải nghiệm thương hiệu" at bounding box center [954, 475] width 875 height 73
